Goal: Task Accomplishment & Management: Use online tool/utility

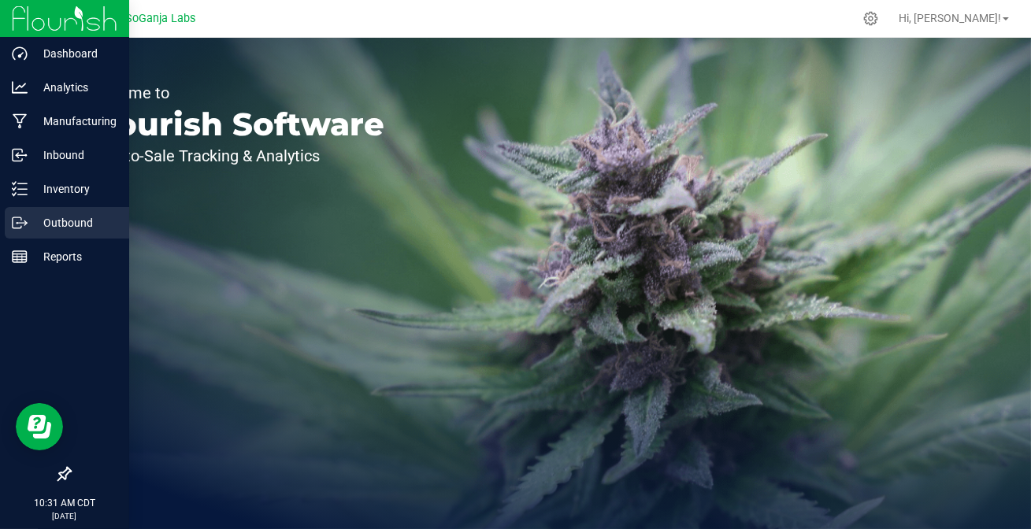
click at [17, 218] on icon at bounding box center [20, 223] width 16 height 16
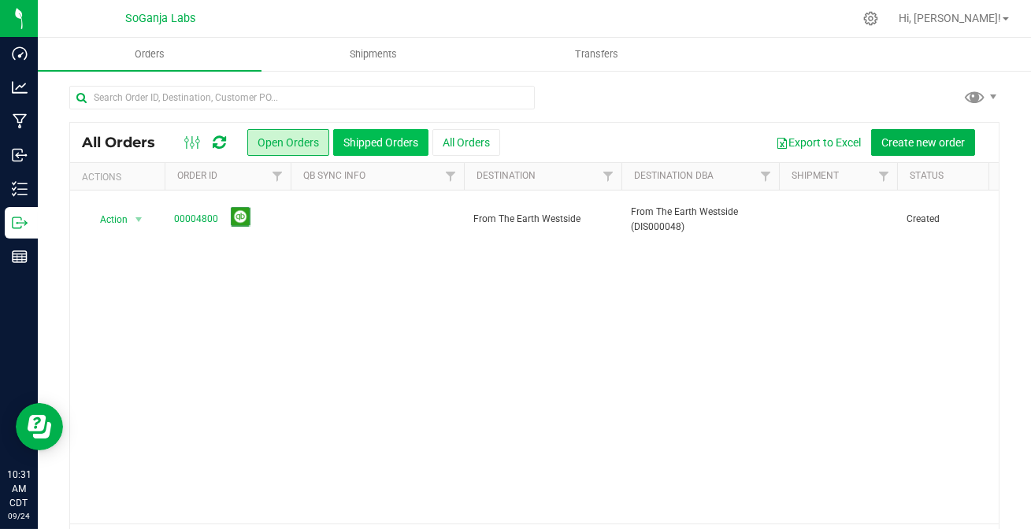
click at [398, 140] on button "Shipped Orders" at bounding box center [380, 142] width 95 height 27
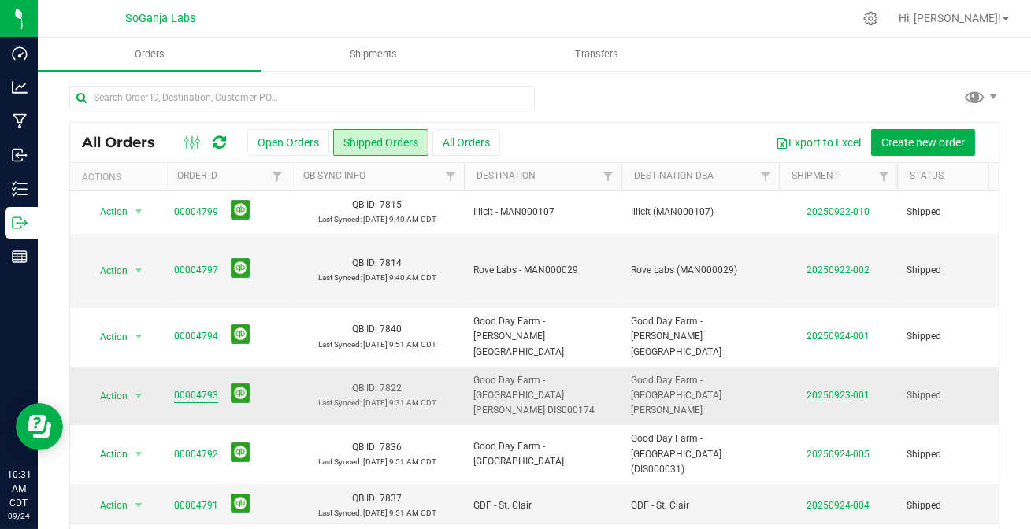
click at [195, 395] on link "00004793" at bounding box center [196, 395] width 44 height 15
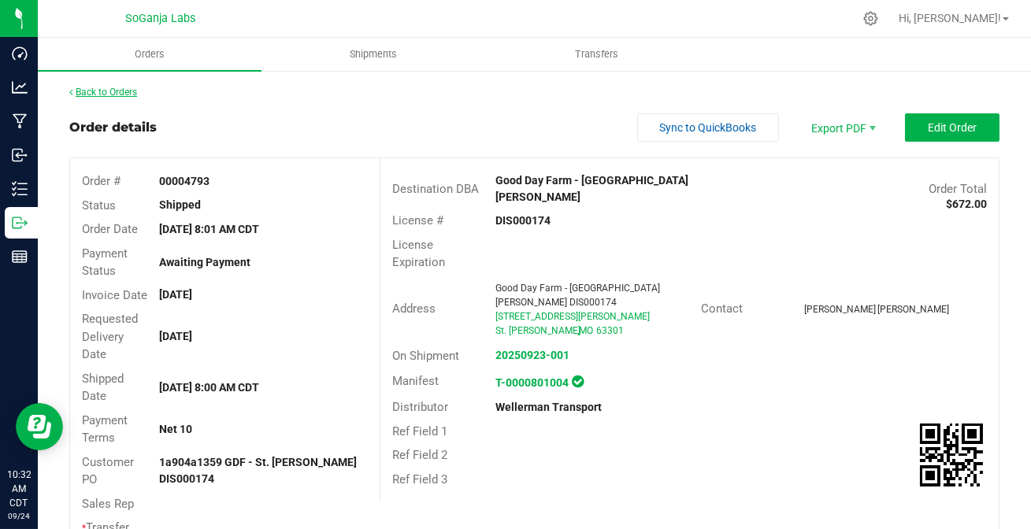
click at [118, 94] on link "Back to Orders" at bounding box center [103, 92] width 68 height 11
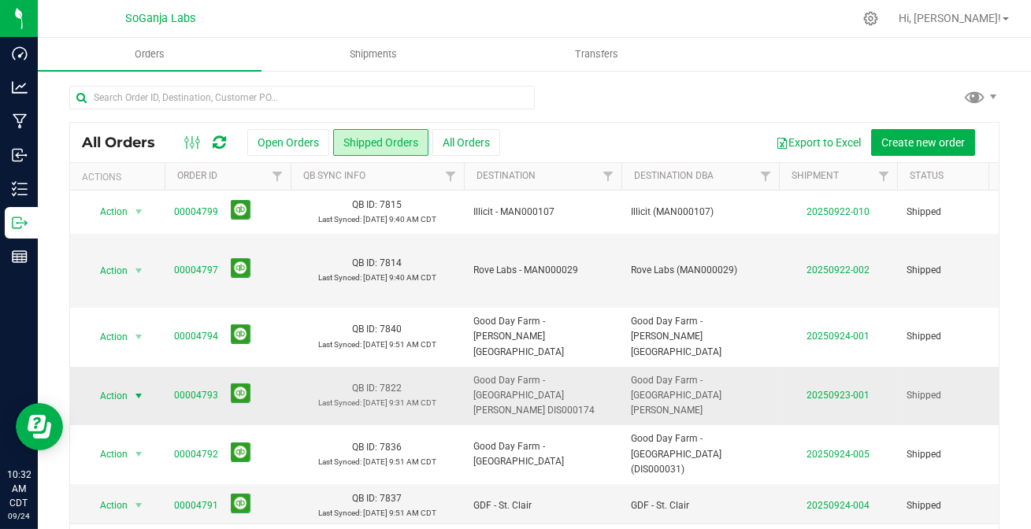
click at [137, 395] on span "select" at bounding box center [138, 396] width 13 height 13
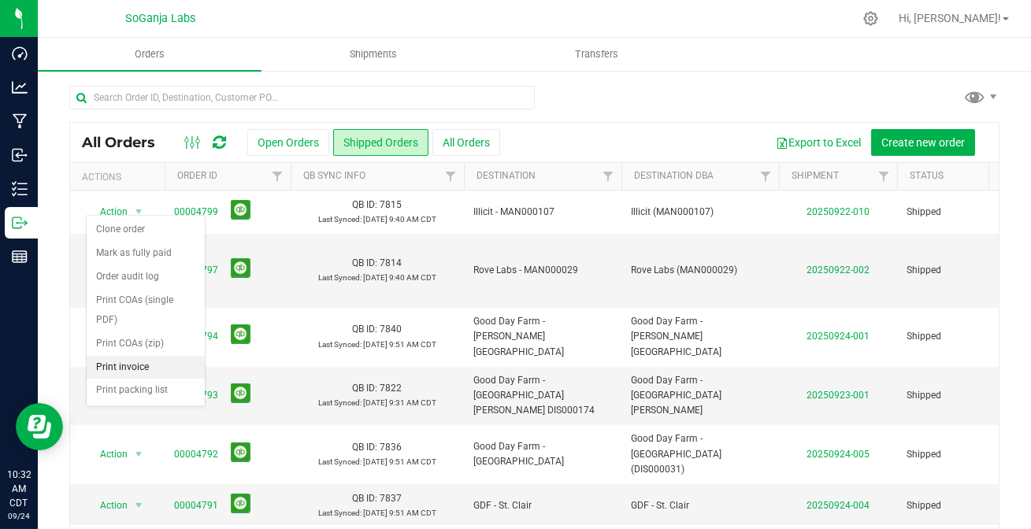
click at [120, 356] on li "Print invoice" at bounding box center [146, 368] width 118 height 24
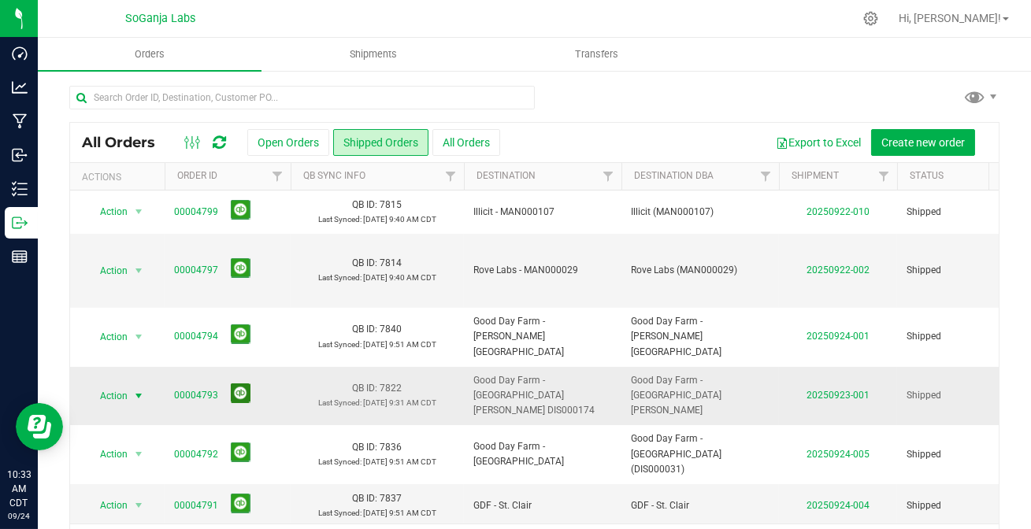
click at [242, 392] on button at bounding box center [241, 394] width 20 height 20
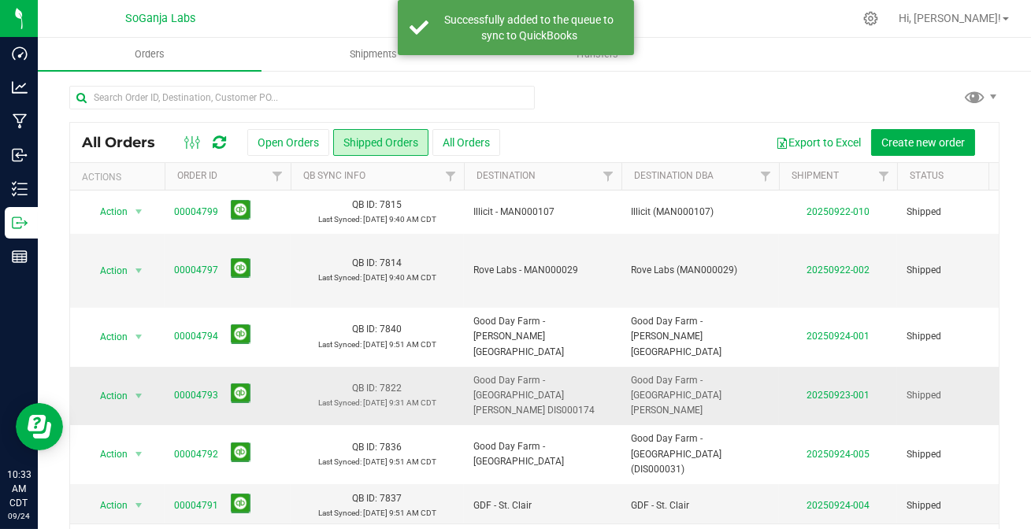
click at [220, 144] on icon at bounding box center [219, 143] width 13 height 16
